Goal: Information Seeking & Learning: Learn about a topic

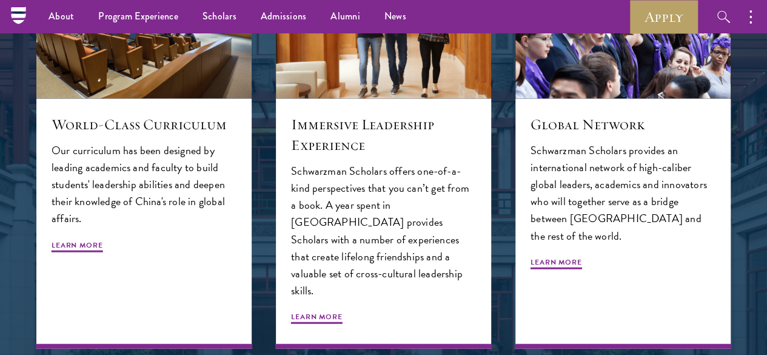
scroll to position [1231, 0]
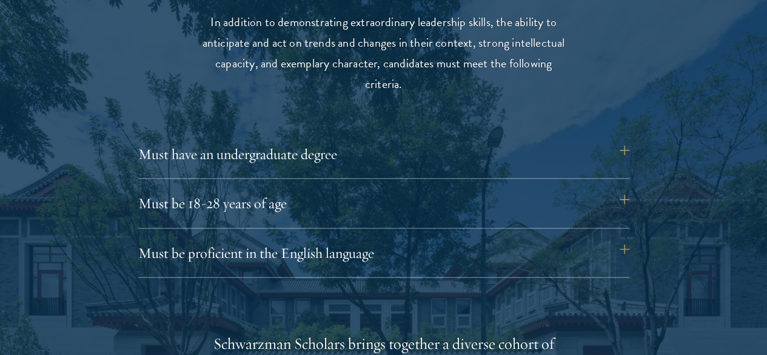
scroll to position [1608, 0]
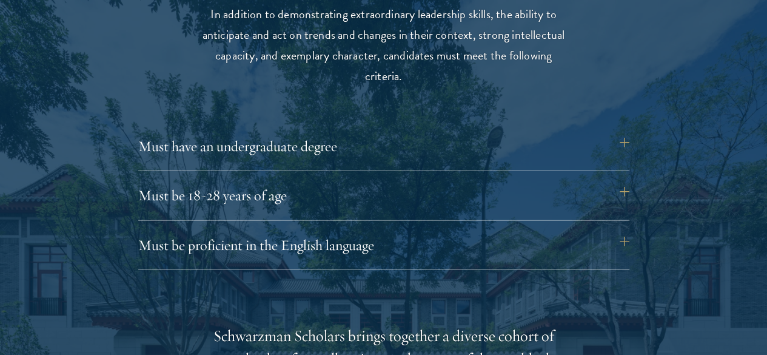
click at [621, 243] on button "Must be proficient in the English language" at bounding box center [389, 244] width 491 height 29
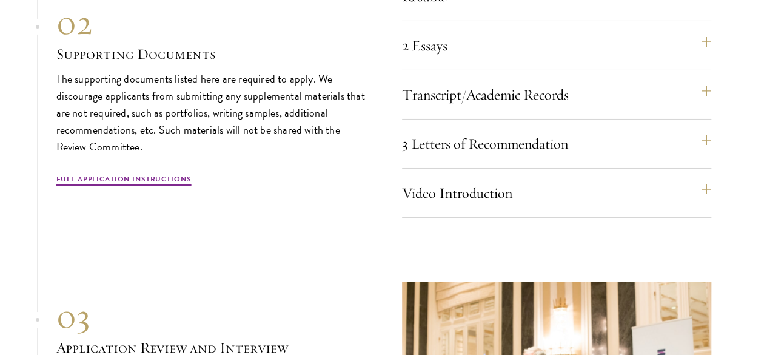
scroll to position [4394, 0]
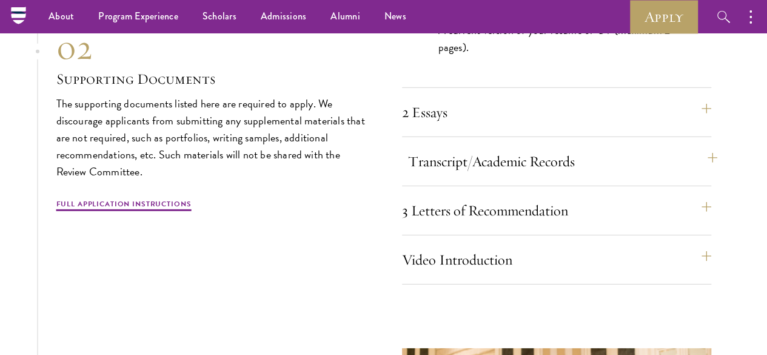
scroll to position [4061, 0]
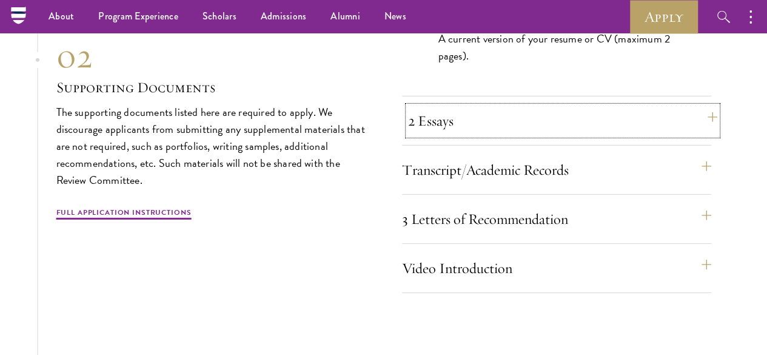
click at [711, 135] on button "2 Essays" at bounding box center [562, 120] width 309 height 29
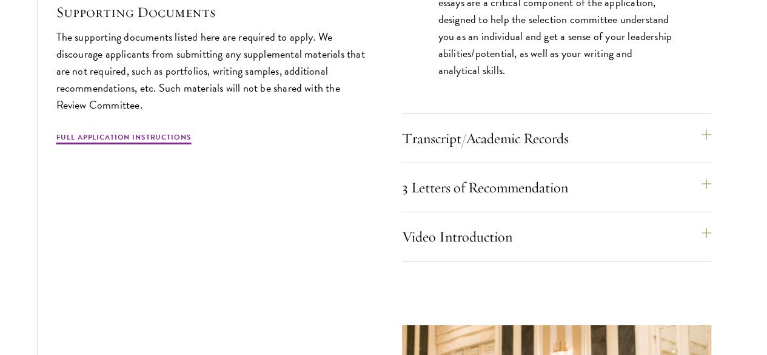
scroll to position [4210, 0]
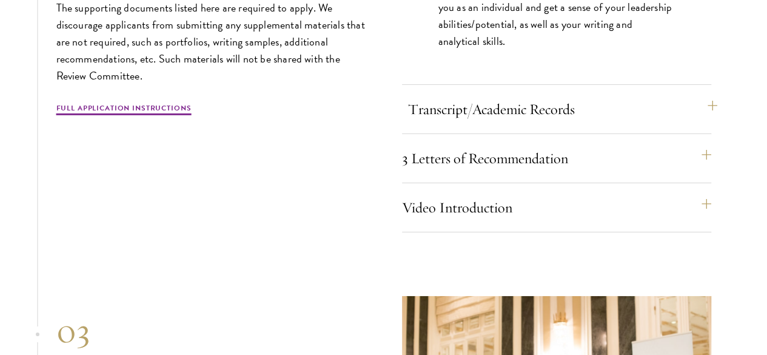
click at [702, 124] on button "Transcript/Academic Records" at bounding box center [562, 109] width 309 height 29
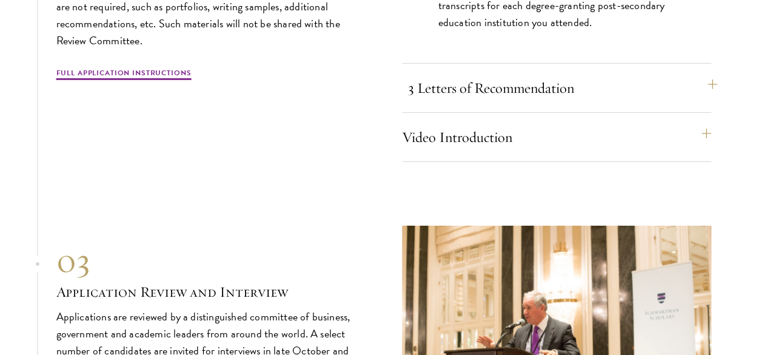
click at [701, 102] on button "3 Letters of Recommendation" at bounding box center [562, 87] width 309 height 29
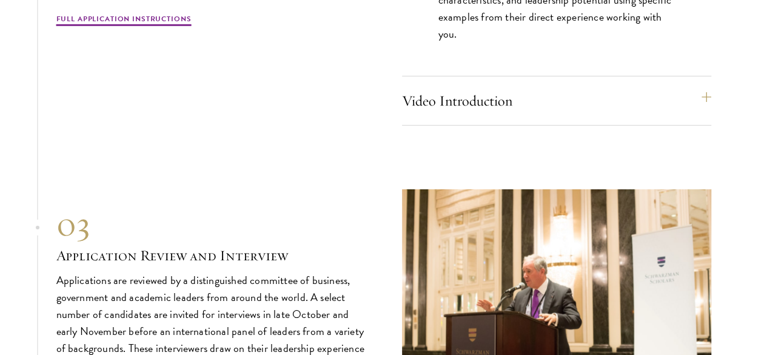
scroll to position [4284, 0]
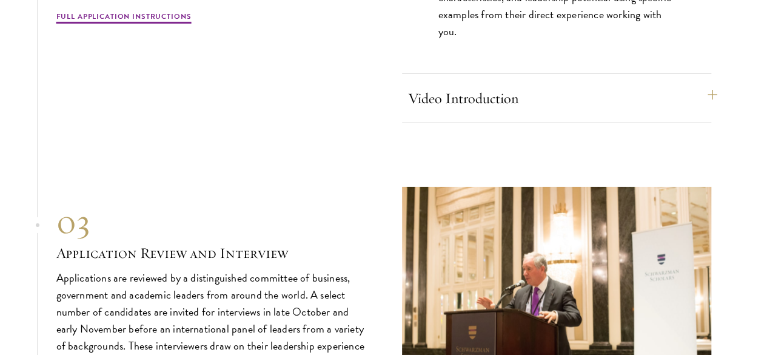
click at [703, 113] on button "Video Introduction" at bounding box center [562, 98] width 309 height 29
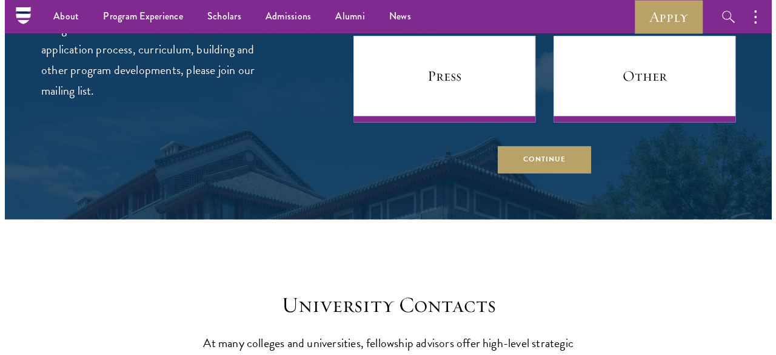
scroll to position [5229, 0]
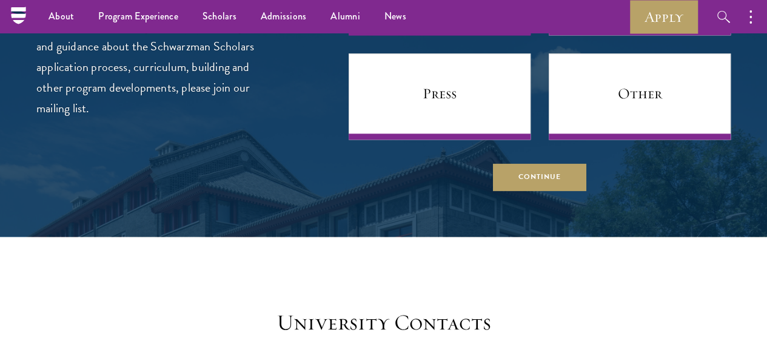
click at [541, 191] on button "Continue" at bounding box center [539, 177] width 93 height 27
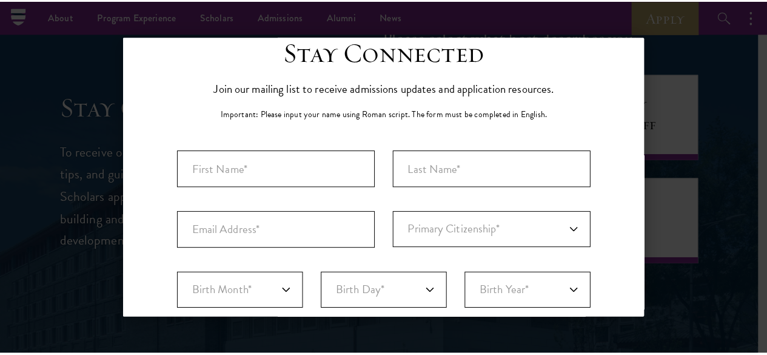
scroll to position [0, 0]
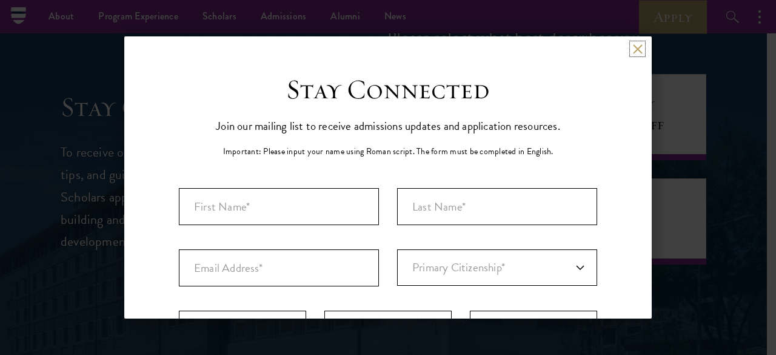
click at [632, 48] on button at bounding box center [637, 49] width 10 height 10
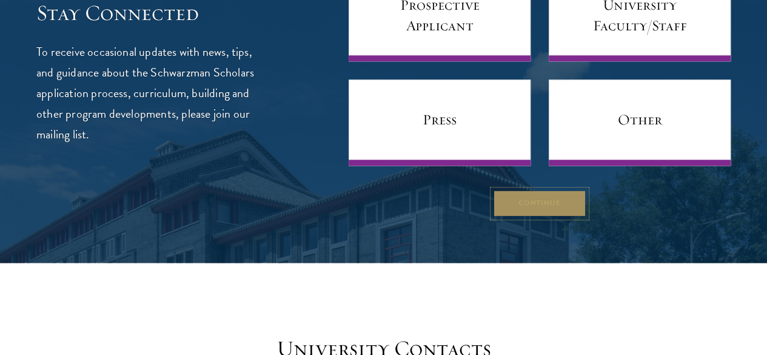
scroll to position [5226, 0]
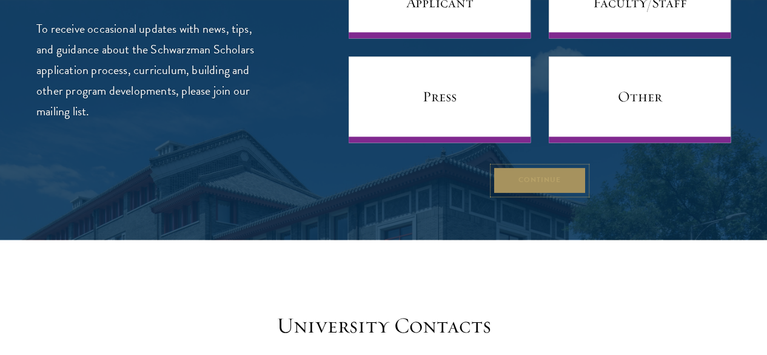
click at [514, 194] on button "Continue" at bounding box center [539, 180] width 93 height 27
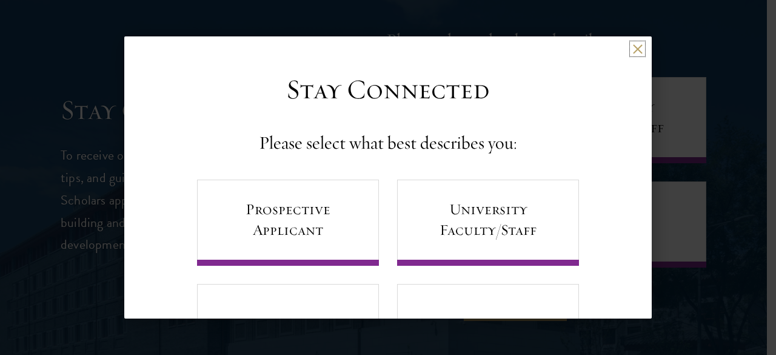
click at [632, 48] on button at bounding box center [637, 49] width 10 height 10
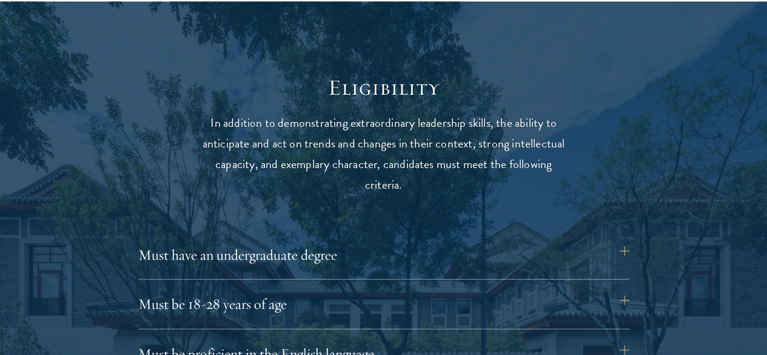
scroll to position [1500, 0]
click at [625, 245] on button "Must have an undergraduate degree" at bounding box center [389, 254] width 491 height 29
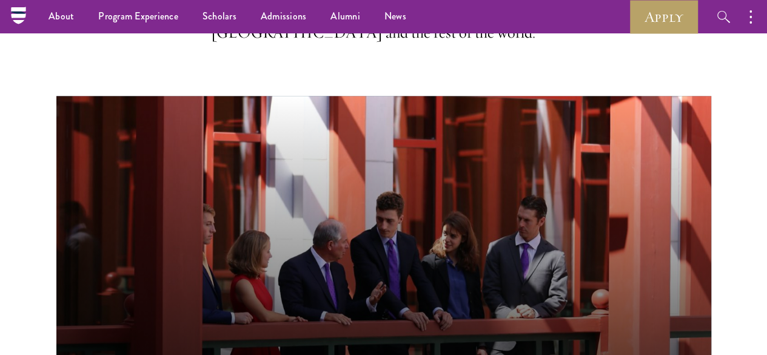
scroll to position [504, 0]
click at [343, 20] on link "Alumni" at bounding box center [345, 16] width 54 height 33
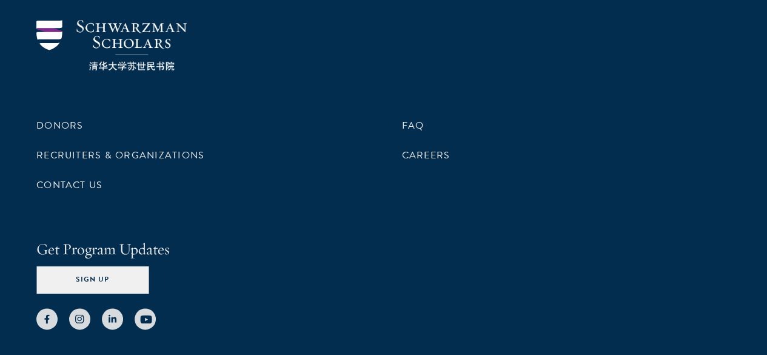
scroll to position [5329, 0]
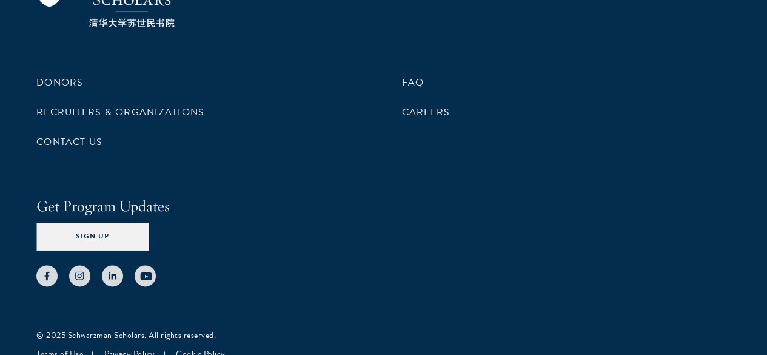
click at [480, 301] on div "Donors Recruiters & Organizations Contact Us FAQ Careers Get Program Updates Si…" at bounding box center [383, 151] width 767 height 443
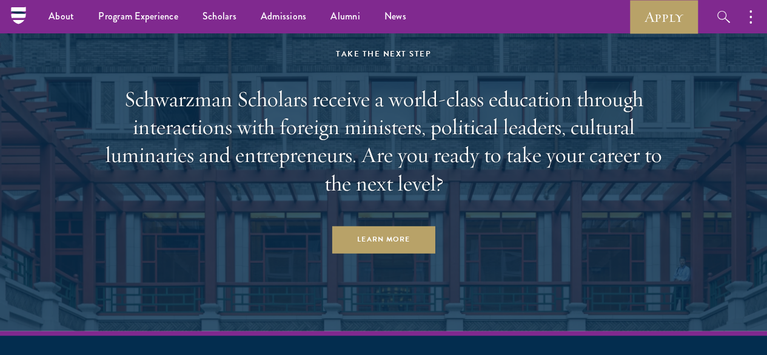
scroll to position [4928, 0]
